Goal: Navigation & Orientation: Find specific page/section

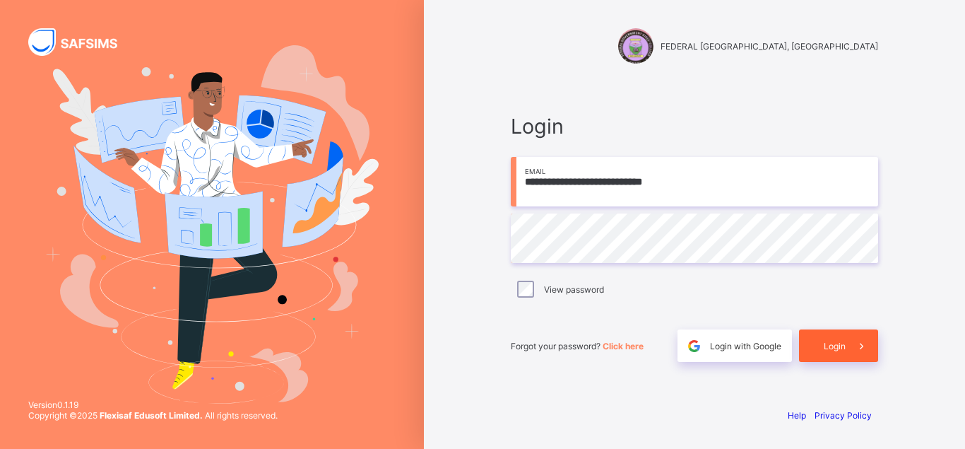
click at [827, 346] on span "Login" at bounding box center [835, 345] width 22 height 11
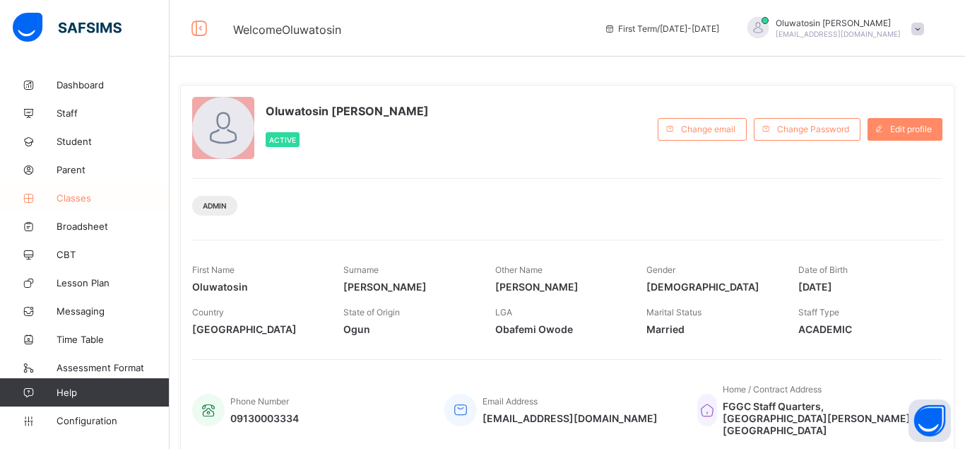
click at [73, 196] on span "Classes" at bounding box center [113, 197] width 113 height 11
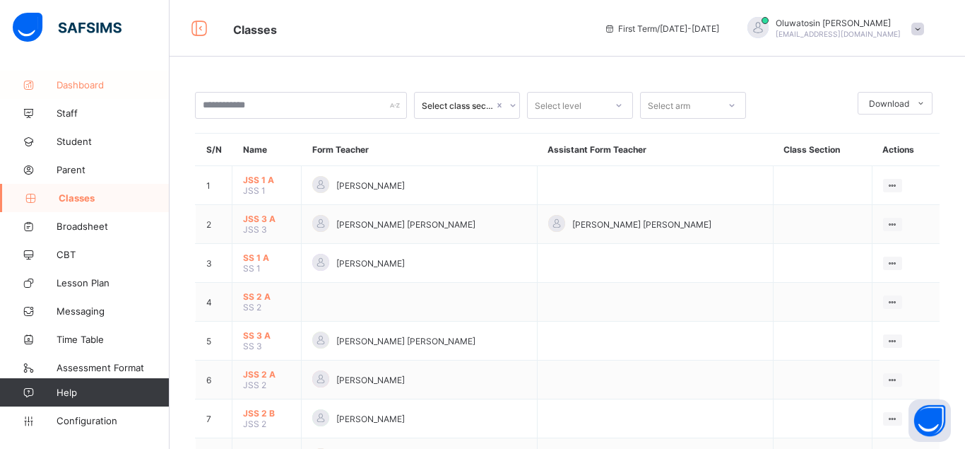
click at [76, 80] on span "Dashboard" at bounding box center [113, 84] width 113 height 11
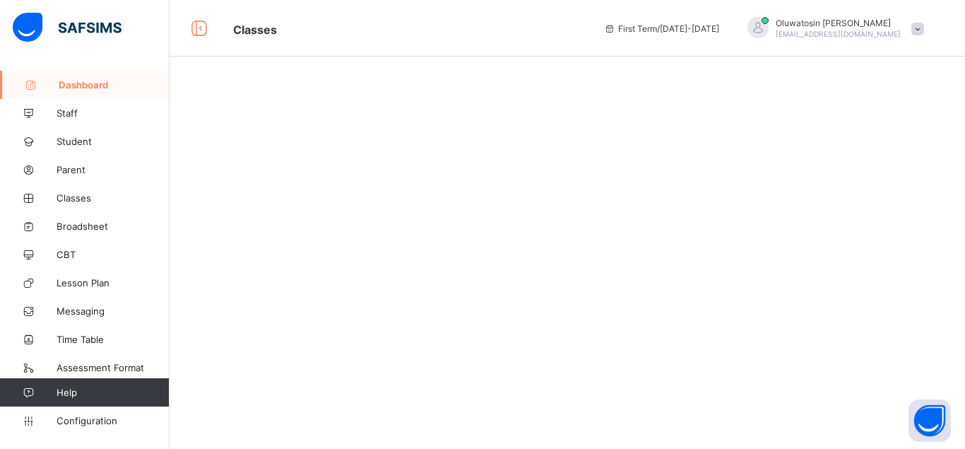
click at [76, 80] on span "Dashboard" at bounding box center [114, 84] width 111 height 11
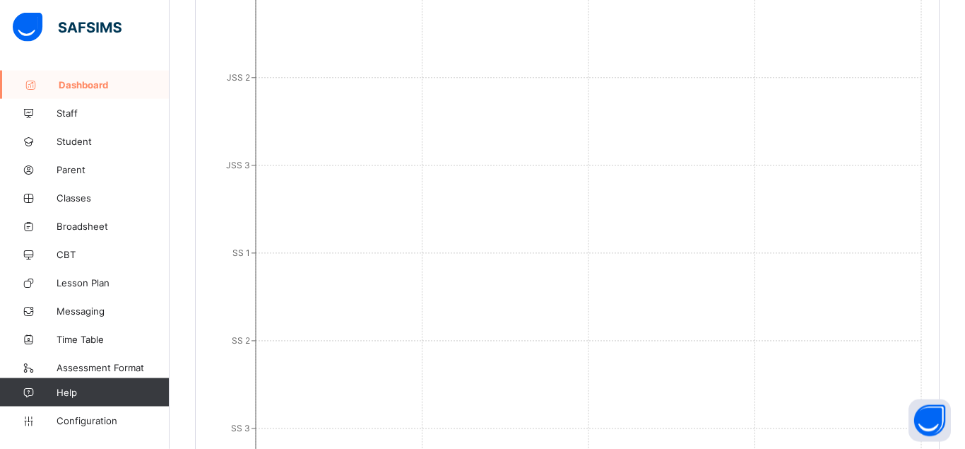
scroll to position [1137, 0]
click at [95, 201] on span "Classes" at bounding box center [113, 197] width 113 height 11
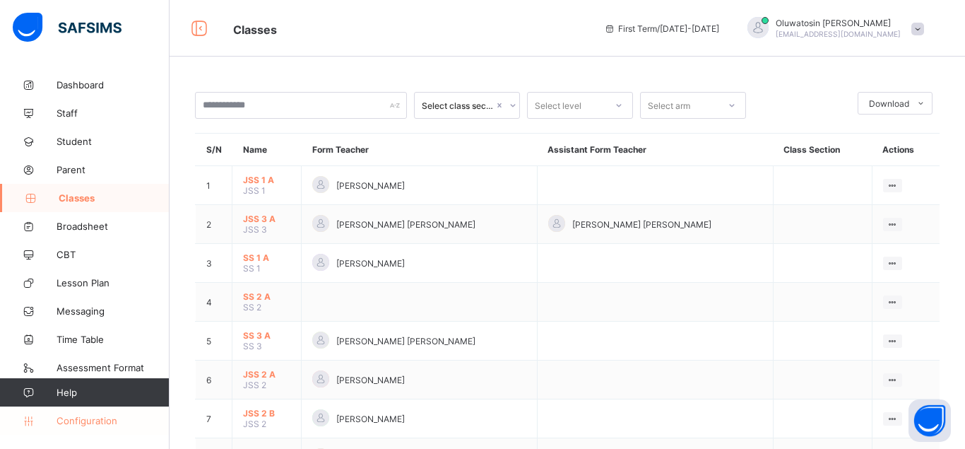
click at [105, 424] on span "Configuration" at bounding box center [113, 420] width 112 height 11
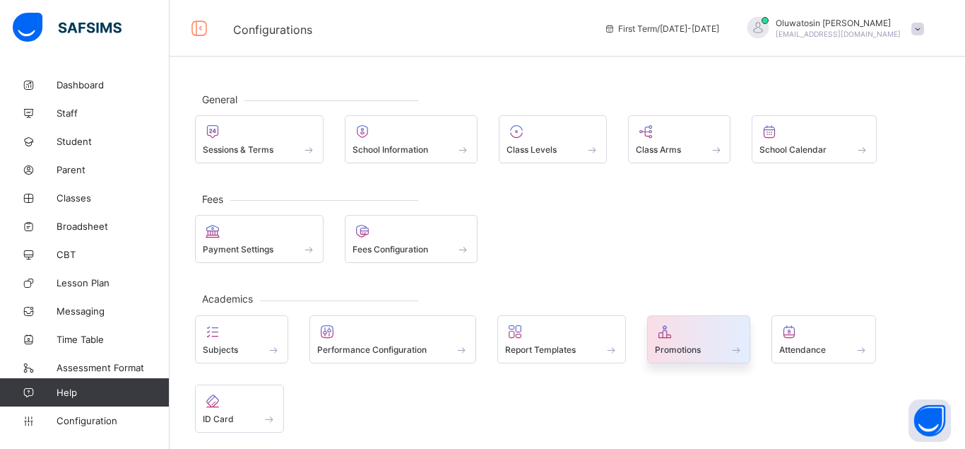
click at [700, 347] on span "Promotions" at bounding box center [678, 349] width 46 height 11
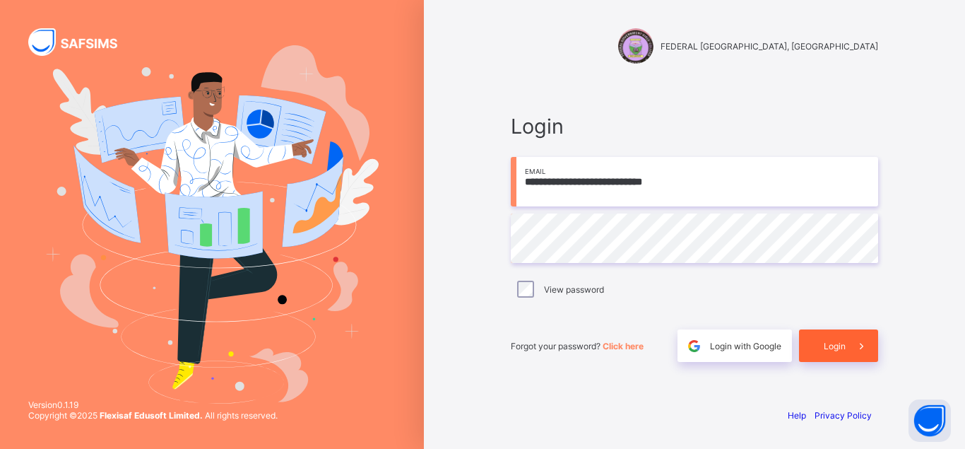
click at [835, 348] on span "Login" at bounding box center [835, 345] width 22 height 11
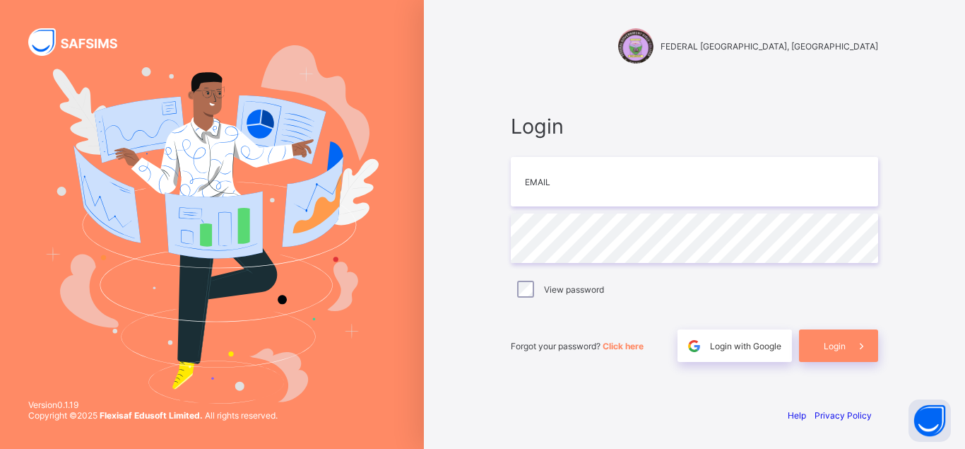
type input "**********"
